Goal: Navigation & Orientation: Find specific page/section

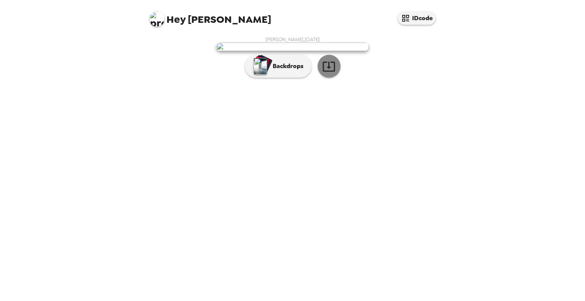
click at [326, 73] on icon "button" at bounding box center [328, 66] width 13 height 13
